Goal: Communication & Community: Answer question/provide support

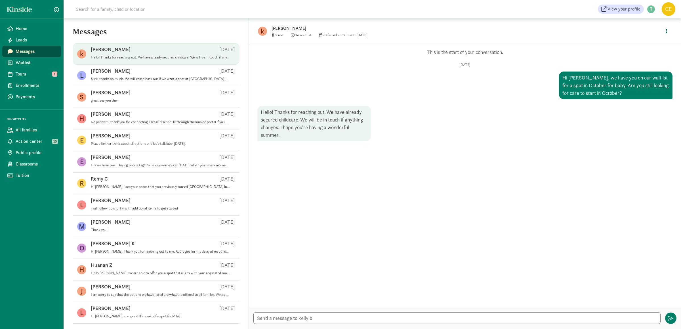
click at [442, 321] on textarea at bounding box center [456, 318] width 407 height 12
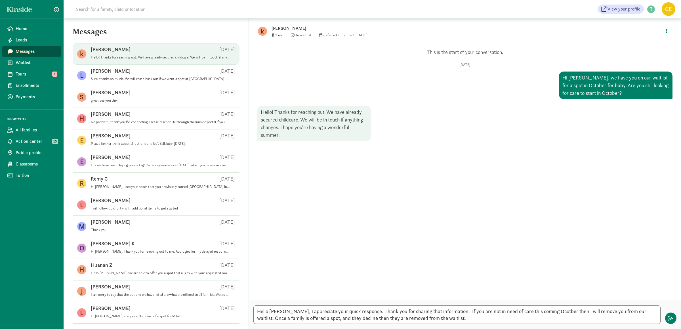
type textarea "Hello [PERSON_NAME], I appreciate your quick response. Thank you for sharing th…"
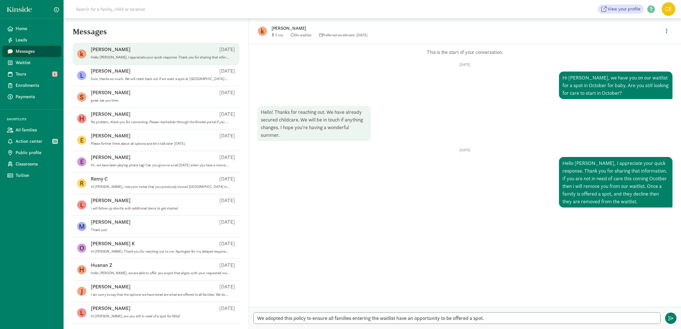
type textarea "We adopted this policy to ensure all families entering the waitlist have an opp…"
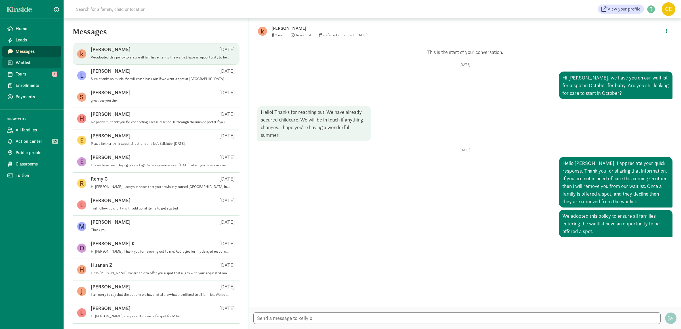
click at [28, 65] on span "Waitlist" at bounding box center [36, 62] width 41 height 7
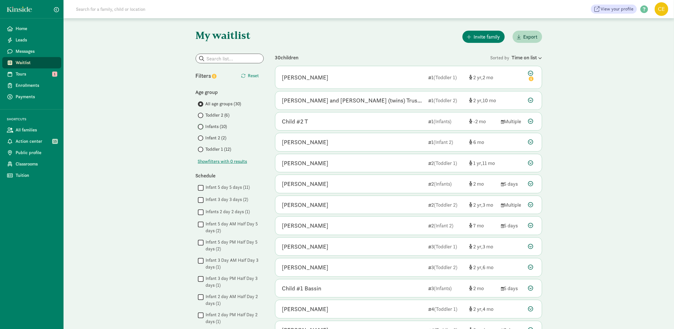
click at [200, 128] on input "Infants (10)" at bounding box center [200, 127] width 4 height 4
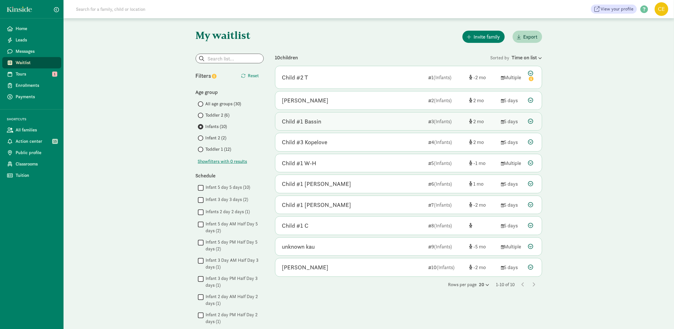
click at [531, 122] on icon at bounding box center [530, 121] width 5 height 5
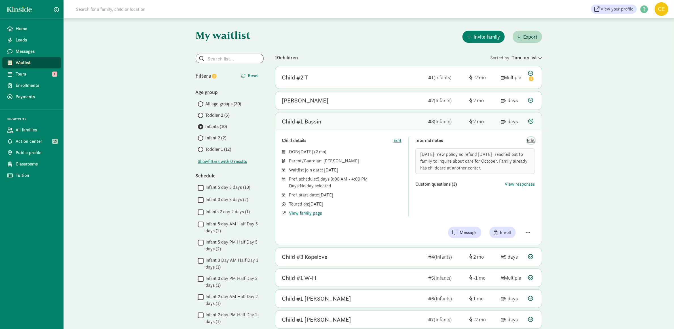
click at [535, 143] on span "Edit" at bounding box center [531, 140] width 8 height 7
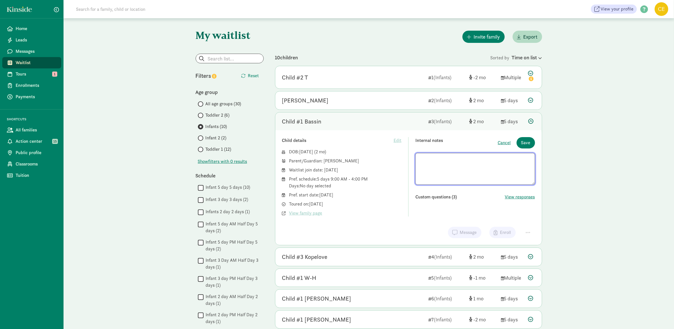
click at [488, 178] on textarea at bounding box center [476, 169] width 120 height 32
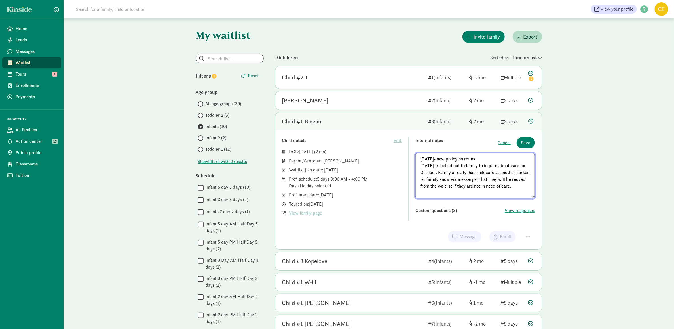
click at [514, 187] on textarea "6-13-2025- new policy no refund 8/19/2025- reached out to family to inquire abo…" at bounding box center [476, 175] width 120 height 45
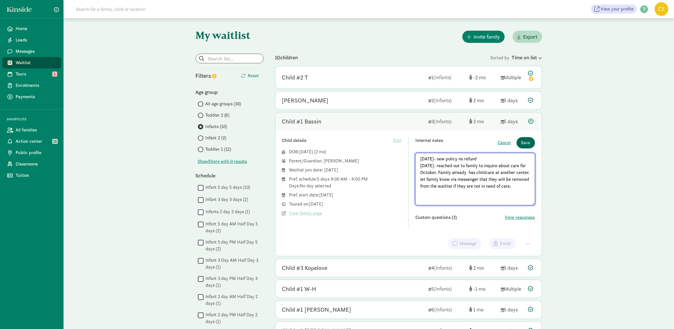
type textarea "6-13-2025- new policy no refund 8/19/2025- reached out to family to inquire abo…"
click at [531, 144] on button "Save" at bounding box center [526, 142] width 18 height 11
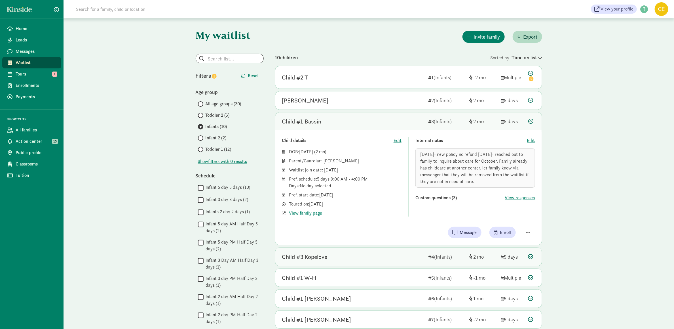
click at [530, 258] on icon at bounding box center [530, 256] width 5 height 5
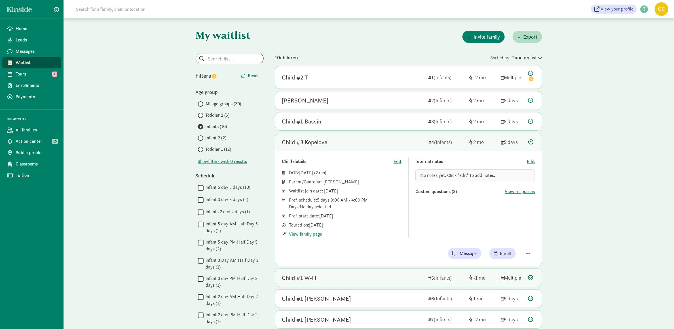
click at [532, 278] on icon at bounding box center [530, 277] width 5 height 5
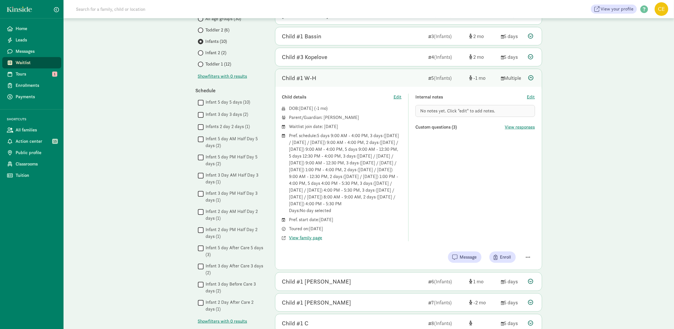
scroll to position [102, 0]
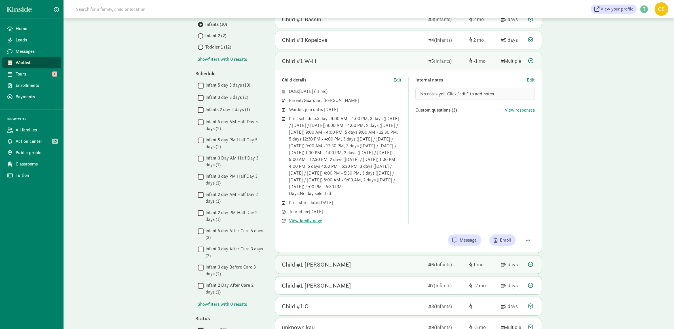
click at [531, 267] on icon at bounding box center [530, 264] width 5 height 5
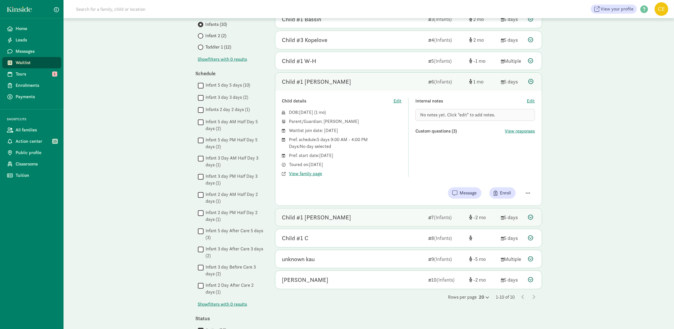
click at [530, 219] on icon at bounding box center [530, 216] width 5 height 5
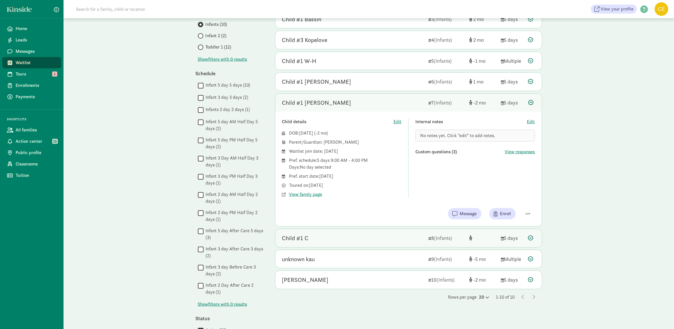
click at [530, 239] on icon at bounding box center [530, 237] width 5 height 5
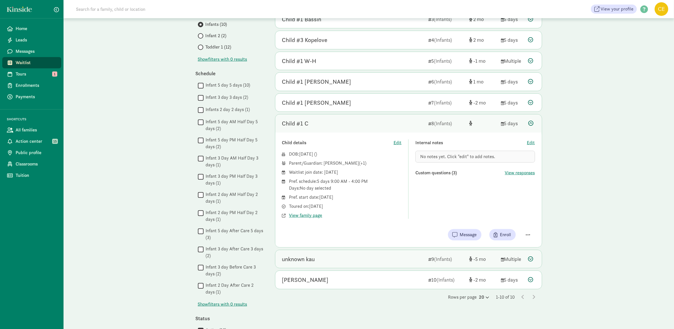
click at [531, 261] on icon at bounding box center [530, 258] width 5 height 5
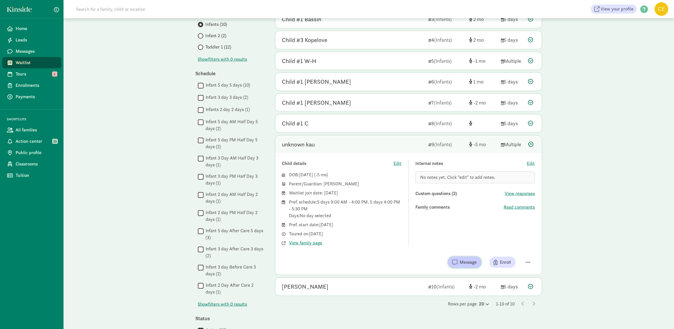
click at [473, 262] on span "Message" at bounding box center [468, 262] width 17 height 7
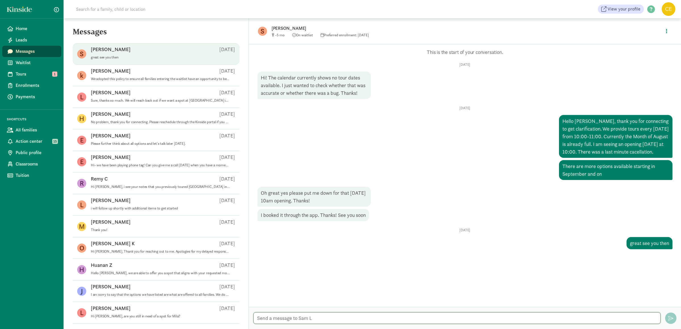
click at [422, 319] on textarea at bounding box center [456, 318] width 407 height 12
click at [276, 315] on textarea "Hi Sam, i am currently reviewing current infants on the waitlsit and i noticed …" at bounding box center [456, 318] width 407 height 12
click at [539, 317] on textarea "Hi Sam, I am currently reviewing current infants on the waitlist and i noticed …" at bounding box center [456, 318] width 407 height 12
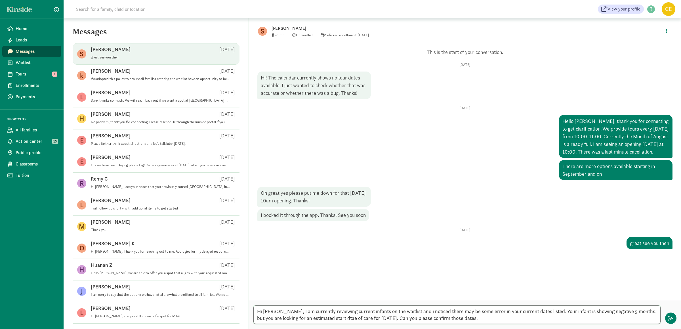
type textarea "Hi Sam, I am currently reviewing current infants on the waitlist and i noticed …"
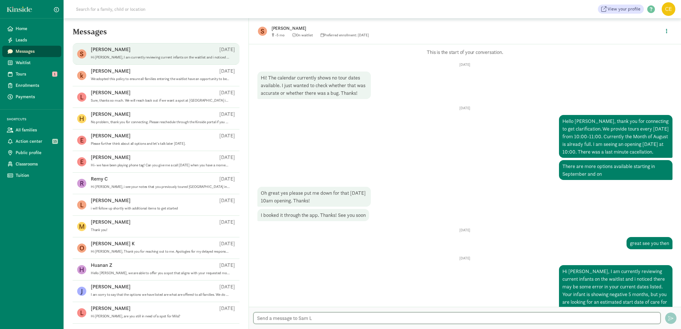
scroll to position [31, 0]
